Goal: Task Accomplishment & Management: Complete application form

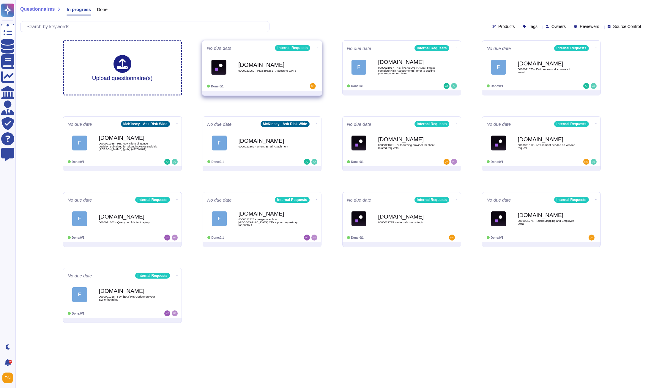
click at [233, 56] on span "[DOMAIN_NAME] 0000021969 - INC8398281 - Access to GPT5" at bounding box center [262, 67] width 111 height 24
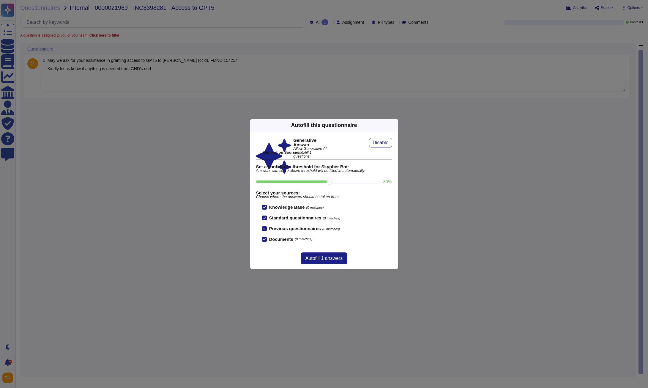
click at [404, 154] on icon at bounding box center [451, 201] width 95 height 95
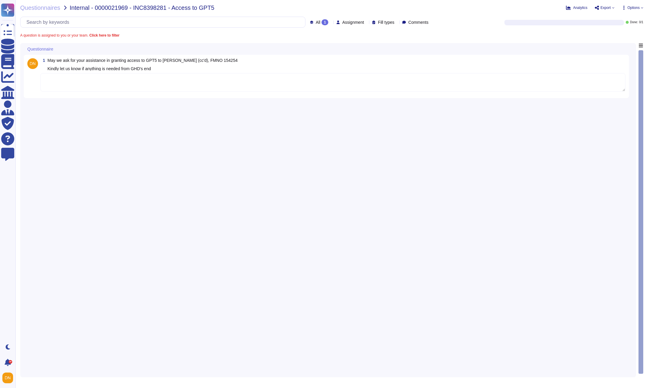
click at [364, 88] on textarea at bounding box center [332, 82] width 585 height 18
